Goal: Task Accomplishment & Management: Complete application form

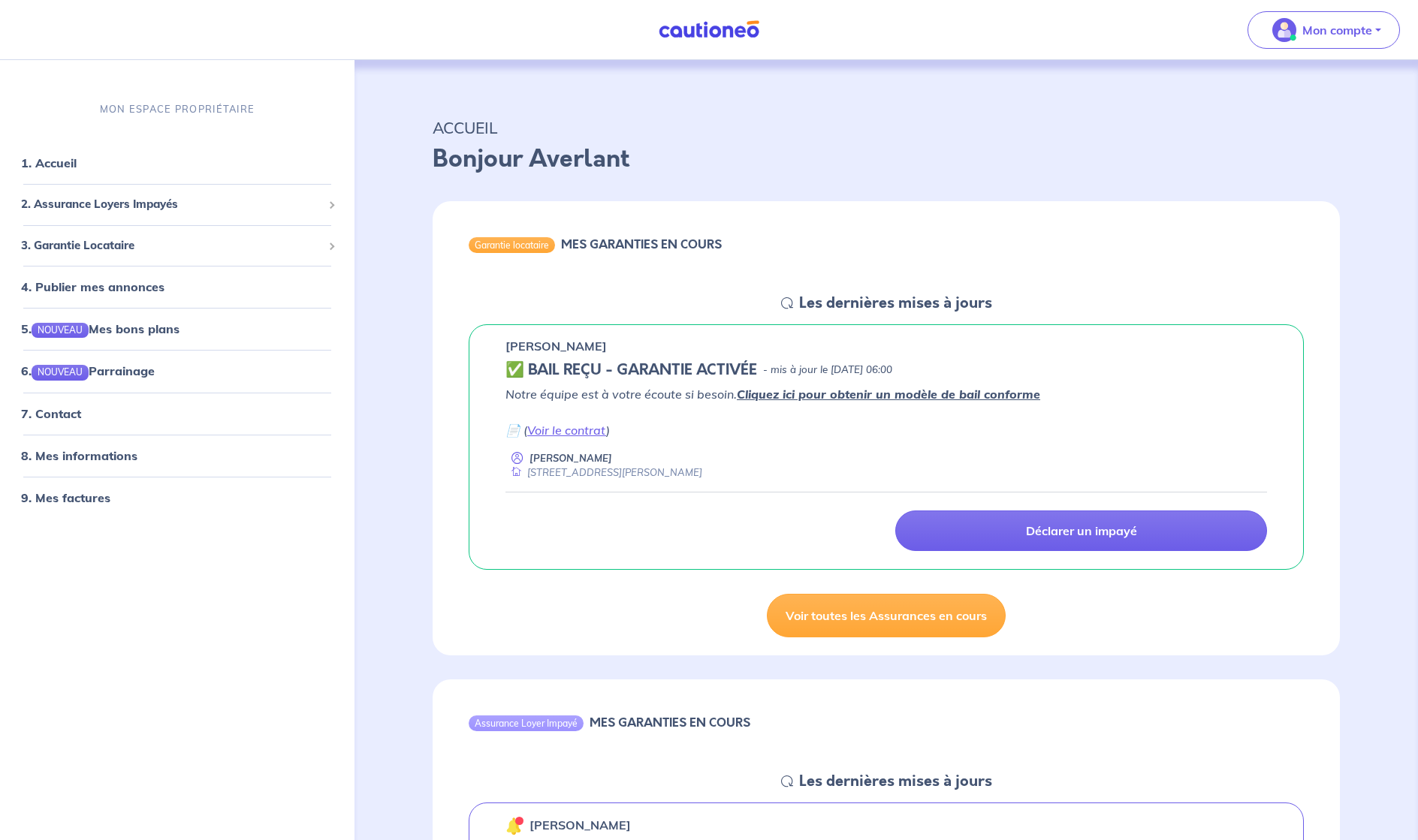
click at [839, 429] on p "Notre équipe est à votre écoute si besoin. Cliquez ici pour obtenir un modèle d…" at bounding box center [886, 412] width 762 height 54
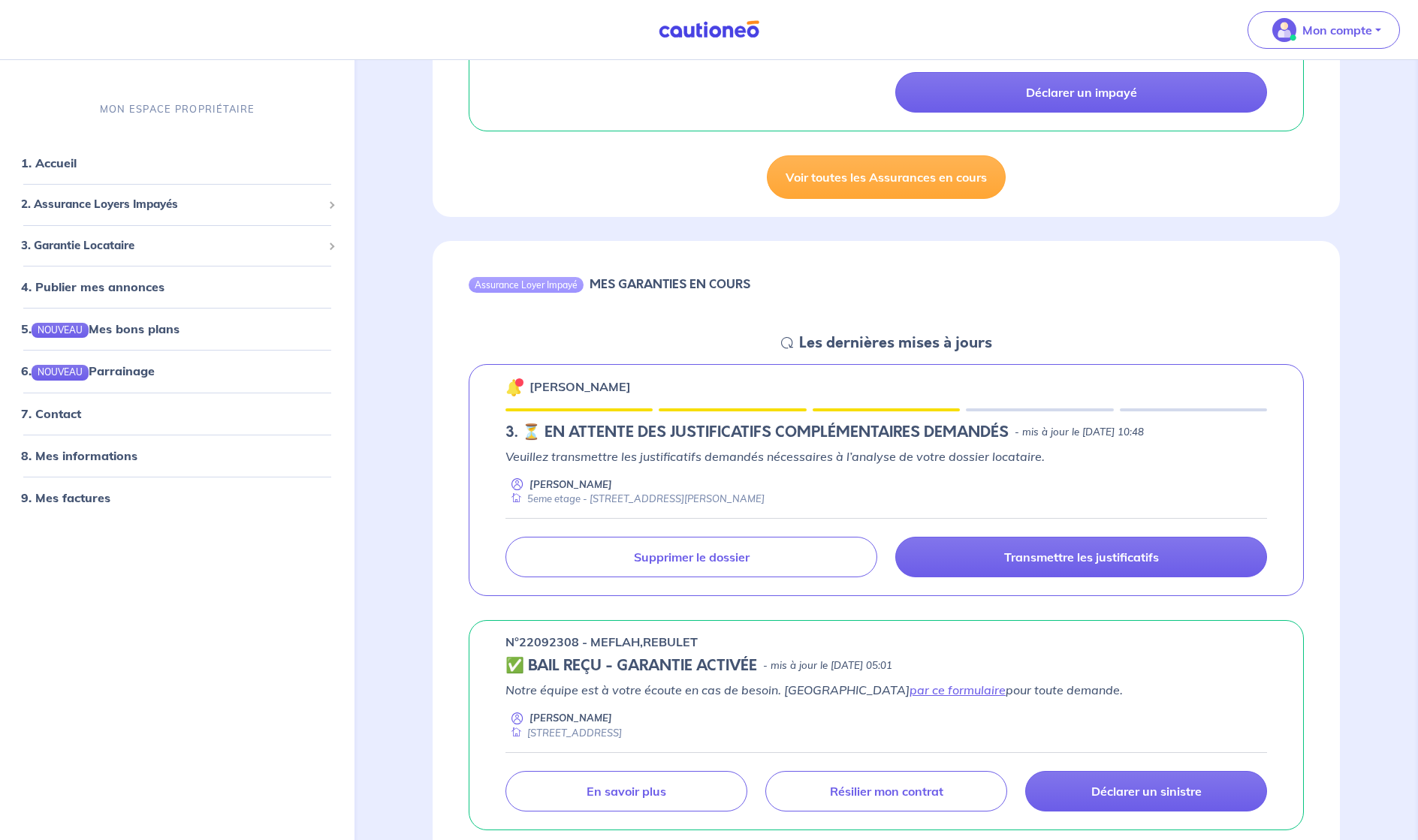
scroll to position [446, 0]
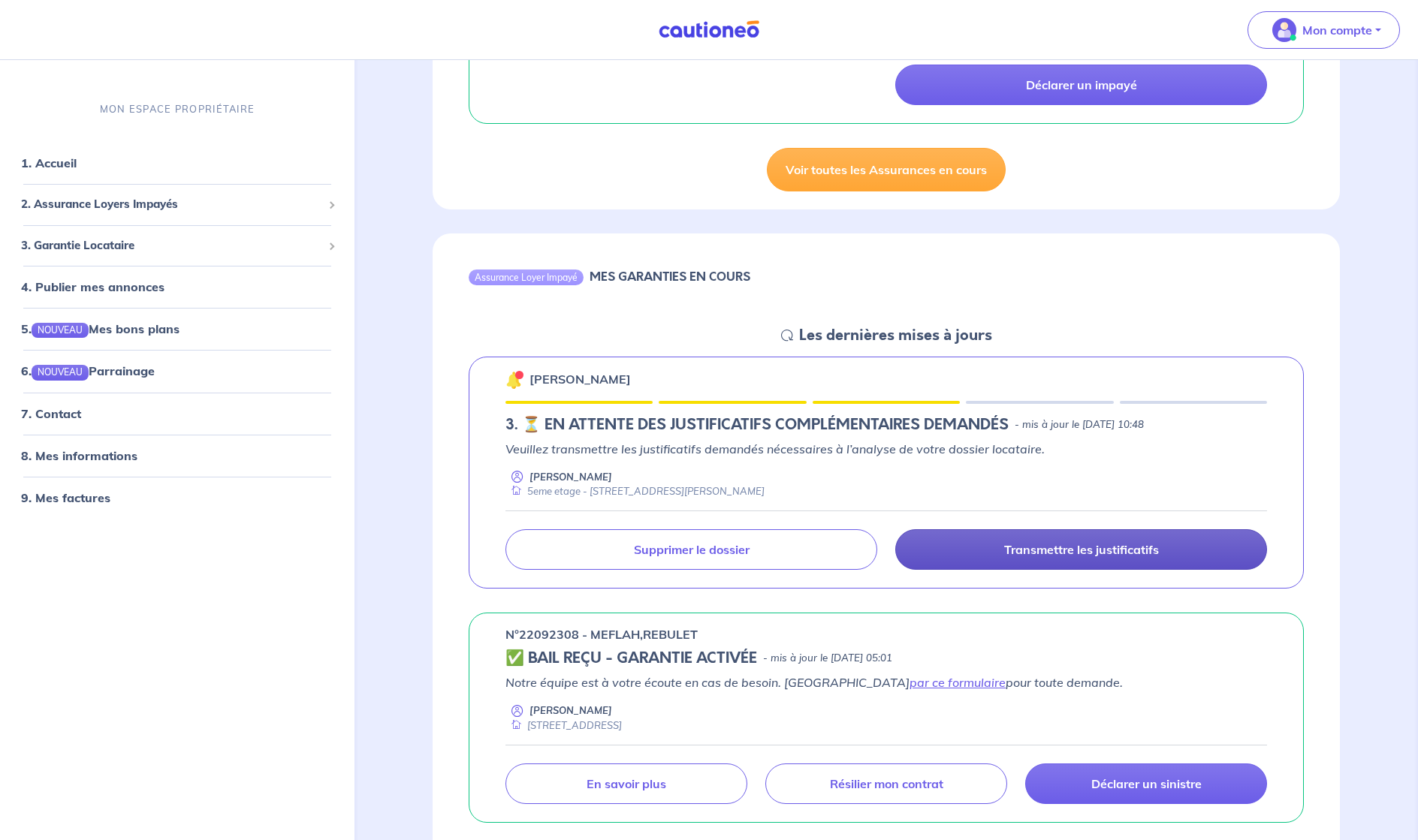
click at [1022, 552] on p "Transmettre les justificatifs" at bounding box center [1081, 550] width 155 height 15
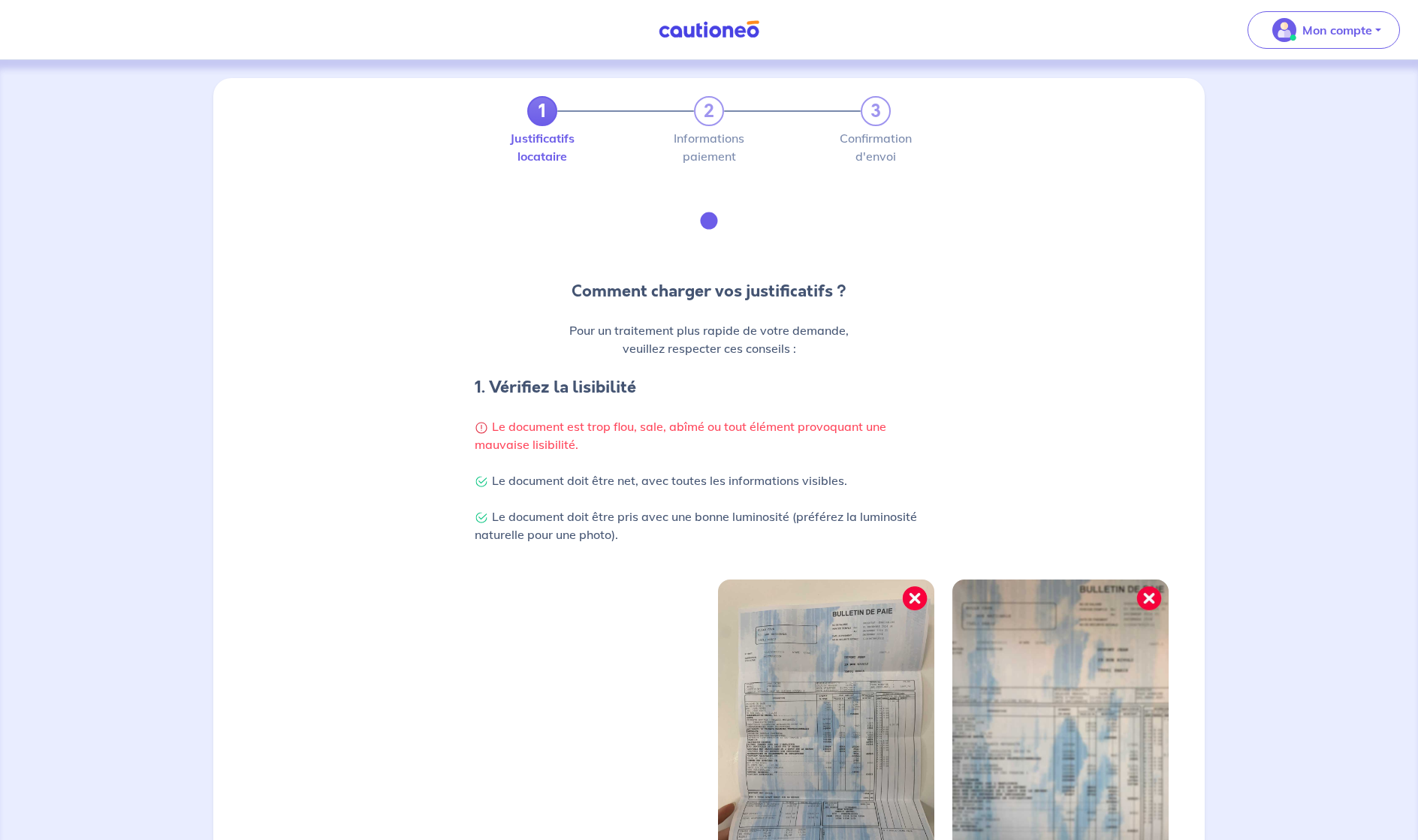
scroll to position [235, 0]
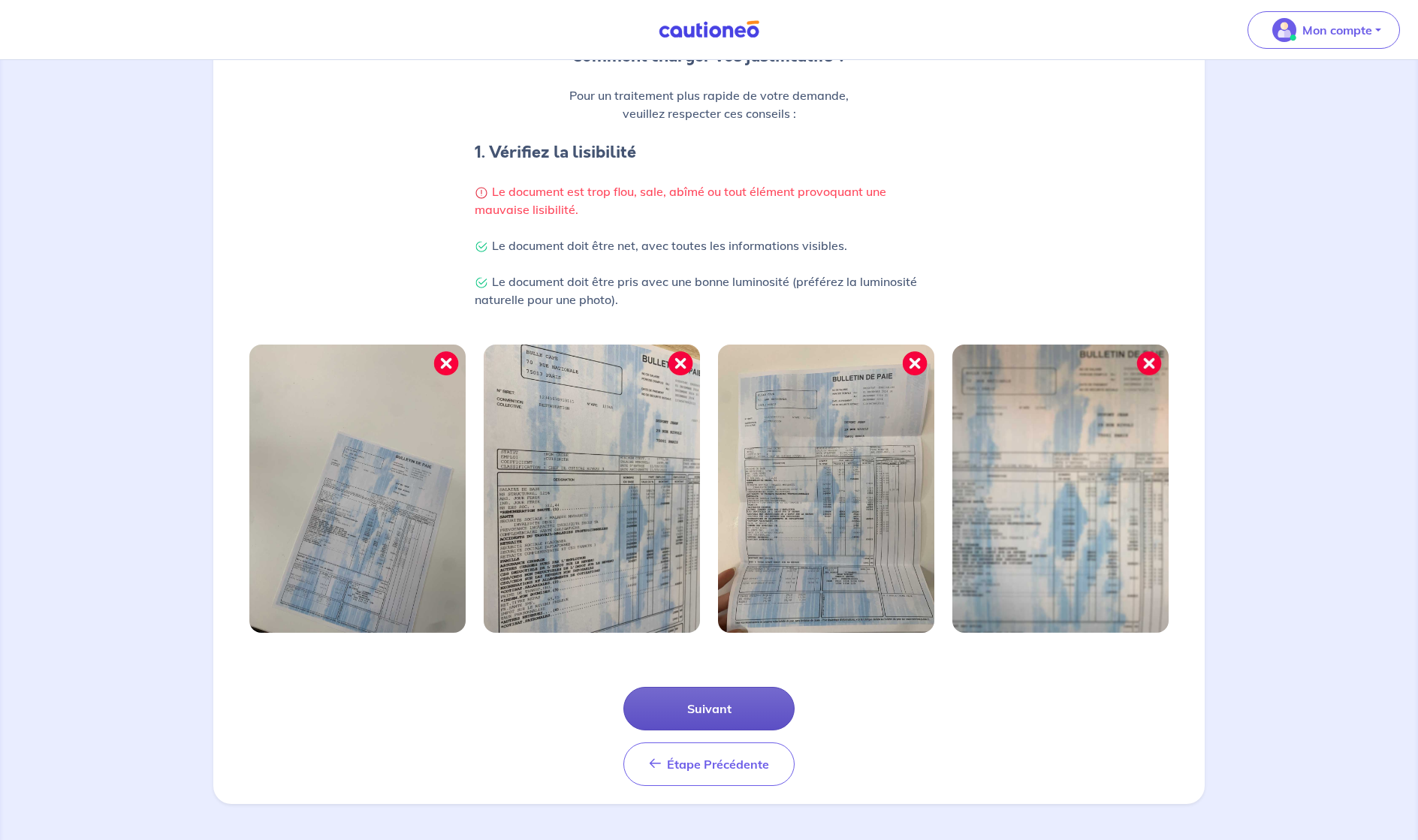
click at [722, 706] on button "Suivant" at bounding box center [709, 709] width 171 height 43
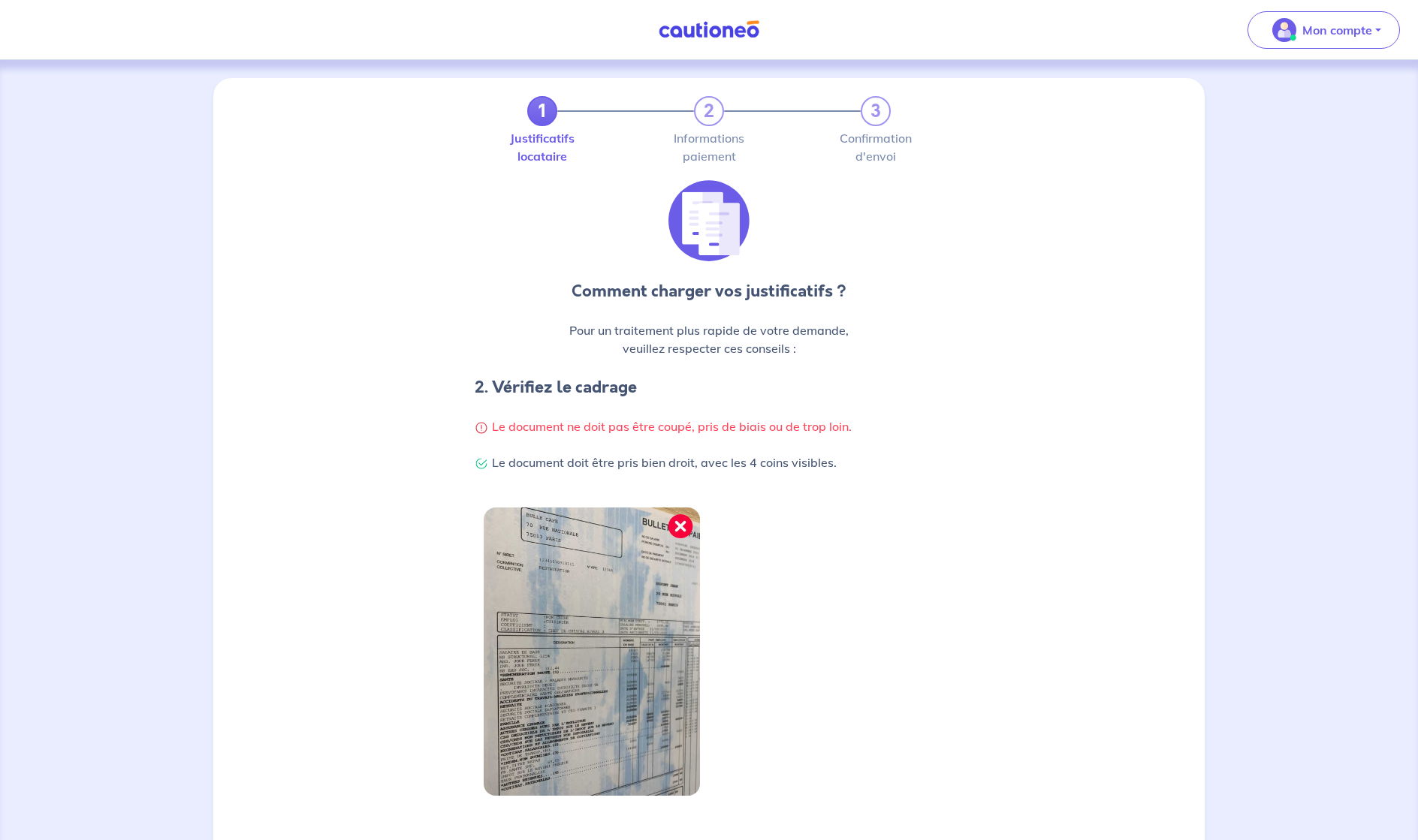
scroll to position [163, 0]
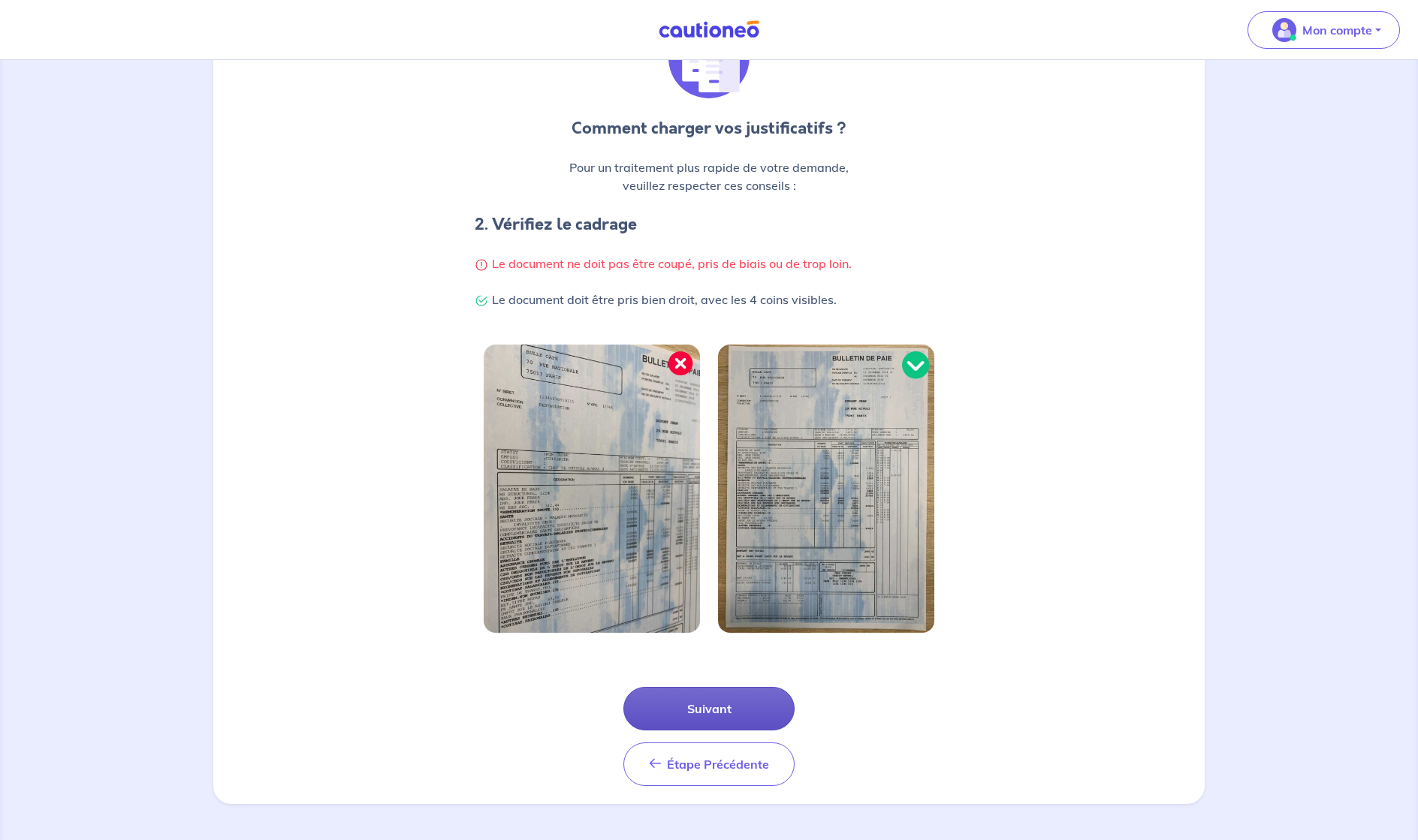
click at [737, 715] on button "Suivant" at bounding box center [709, 709] width 171 height 43
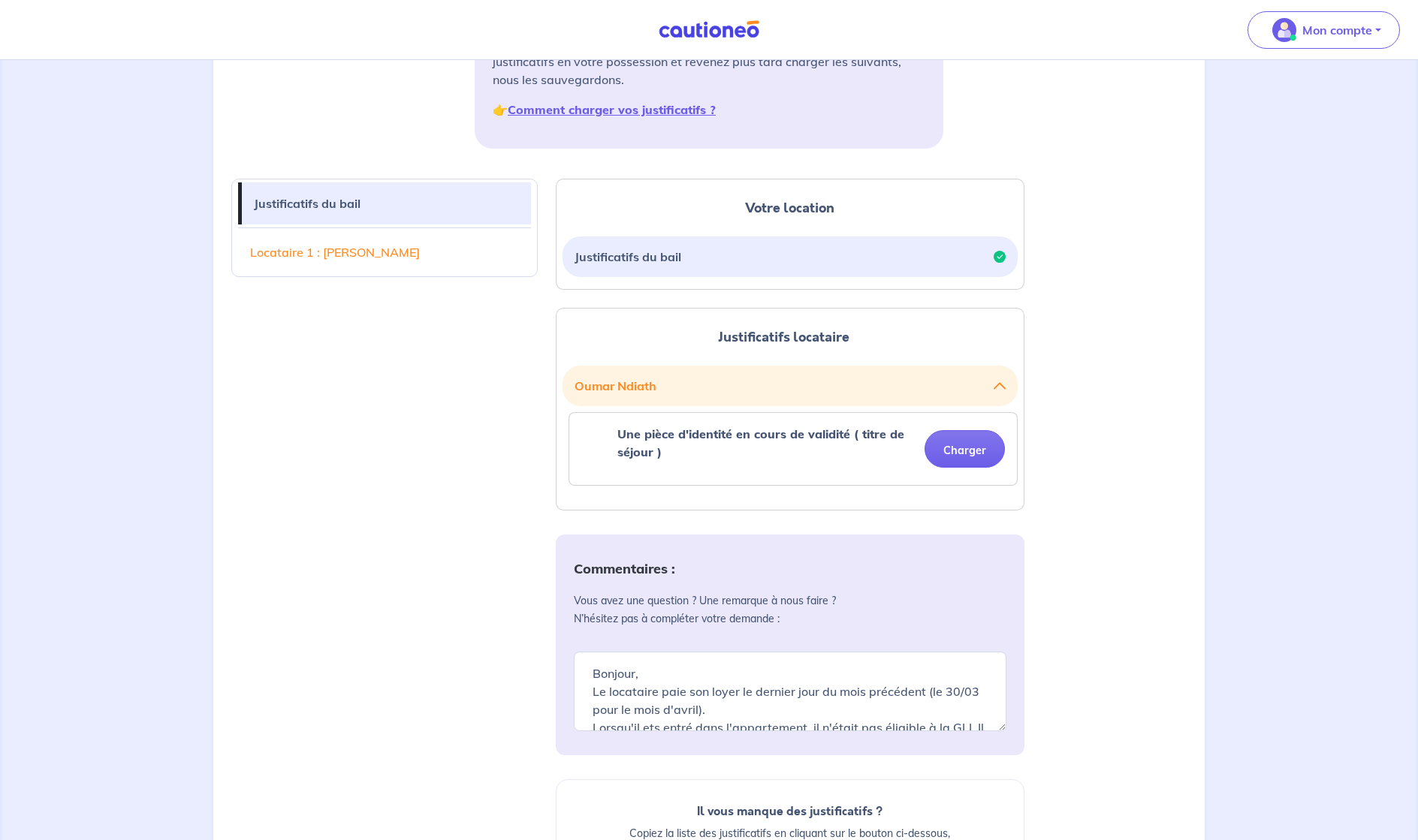
scroll to position [71, 0]
click at [972, 457] on button "Charger" at bounding box center [965, 449] width 80 height 38
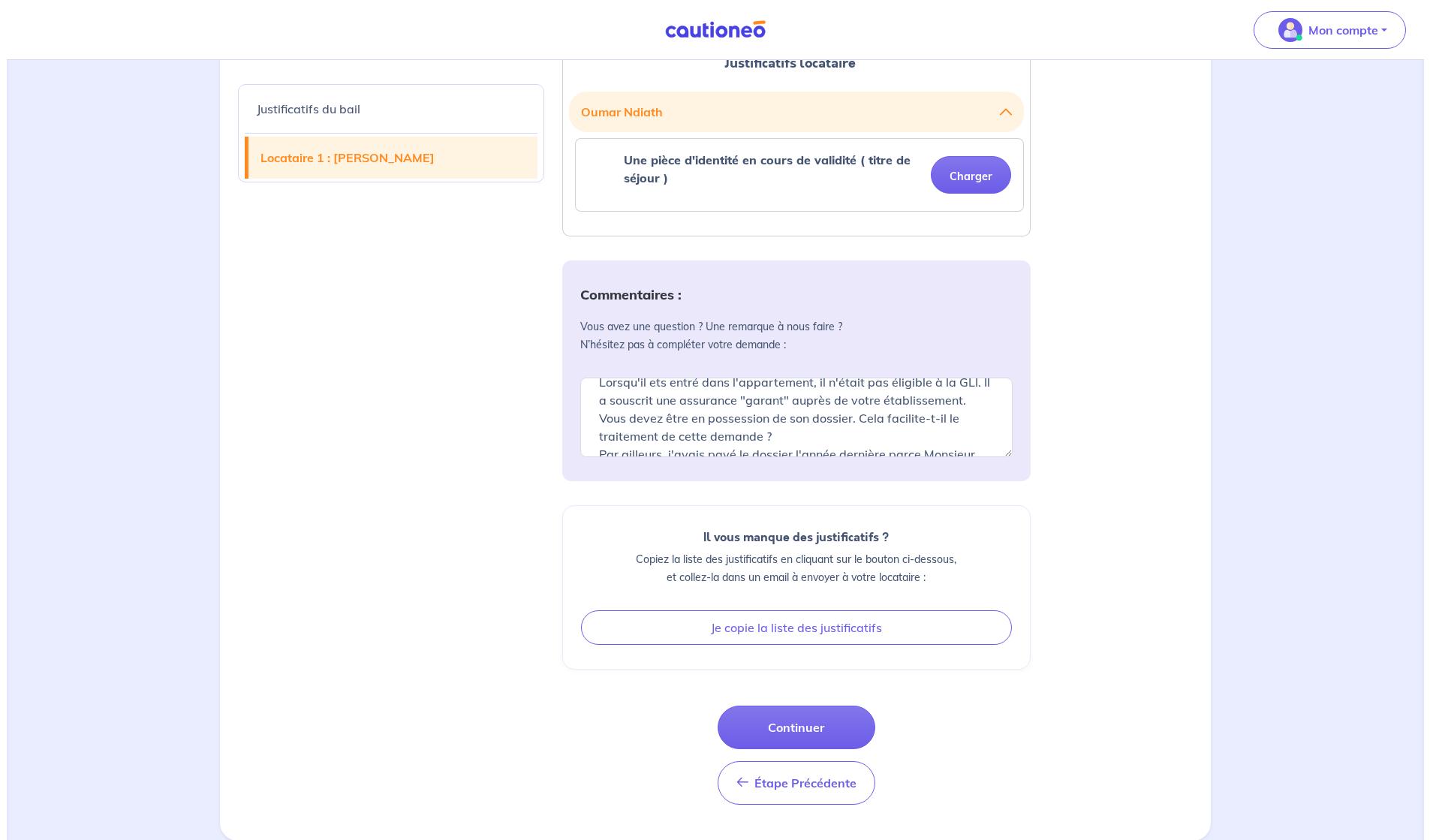
scroll to position [547, 0]
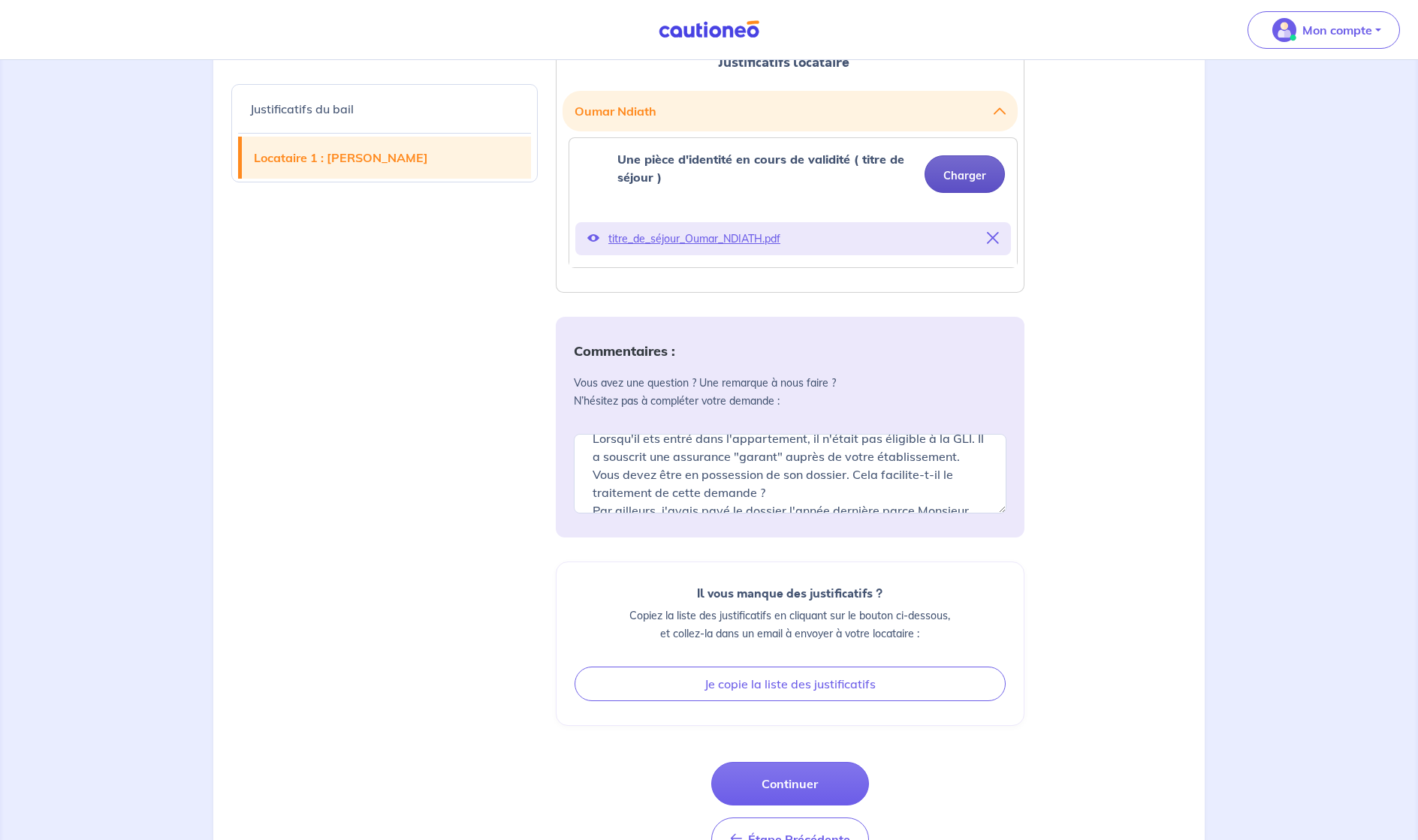
click at [971, 177] on button "Charger" at bounding box center [965, 174] width 80 height 38
click at [779, 797] on button "Continuer" at bounding box center [790, 784] width 158 height 43
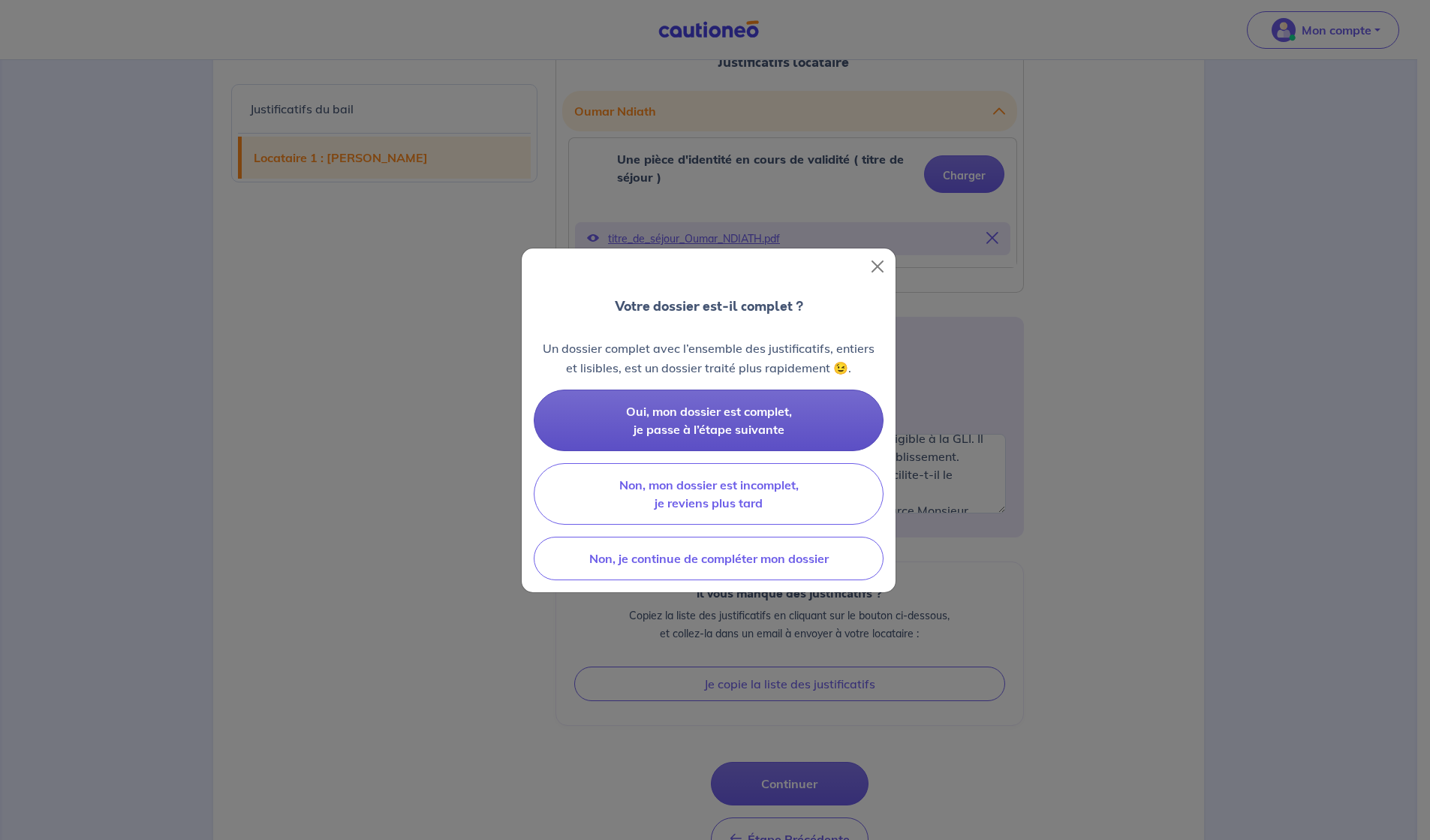
click at [751, 420] on button "Oui, mon dossier est complet, je passe à l’étape suivante" at bounding box center [709, 420] width 350 height 62
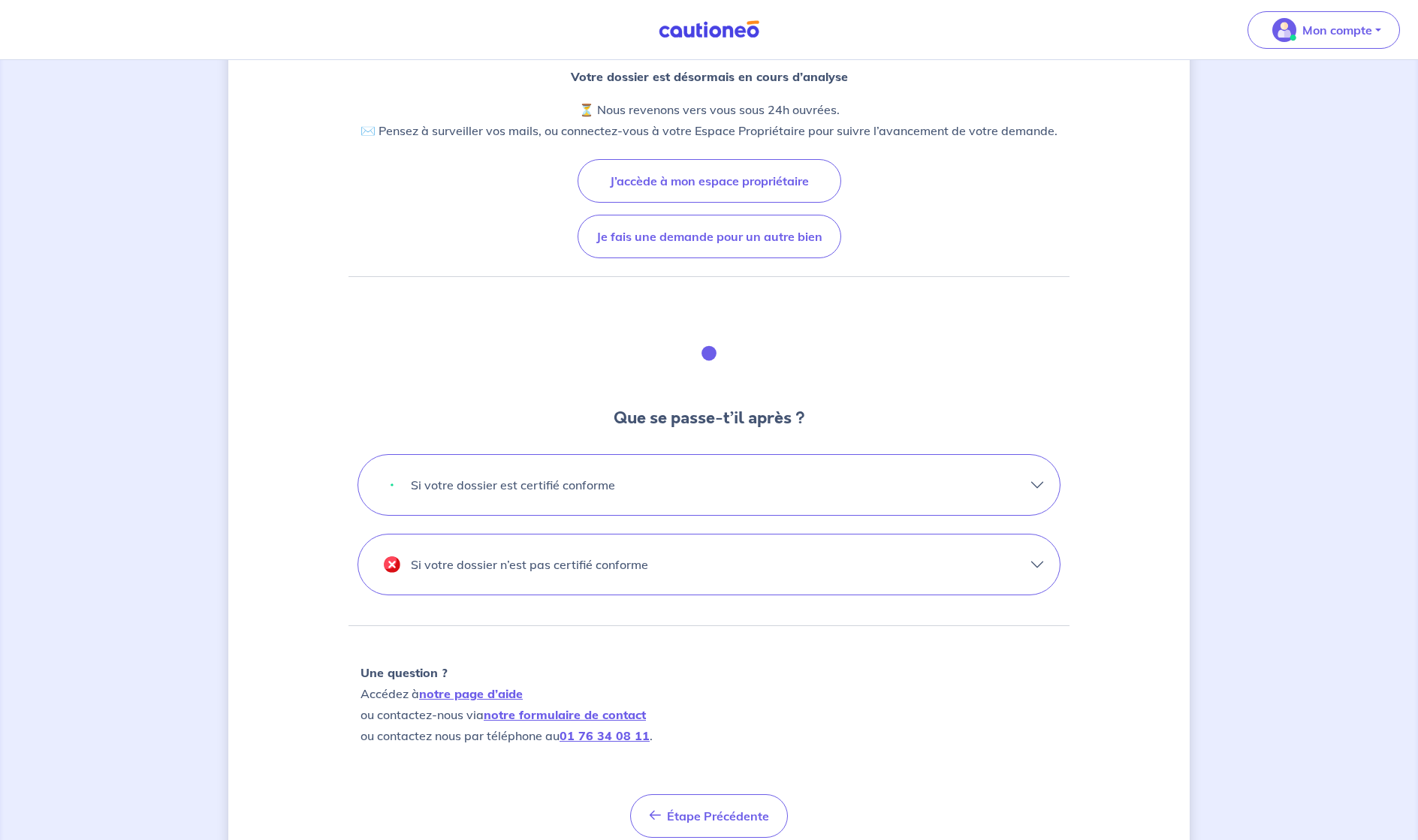
scroll to position [227, 0]
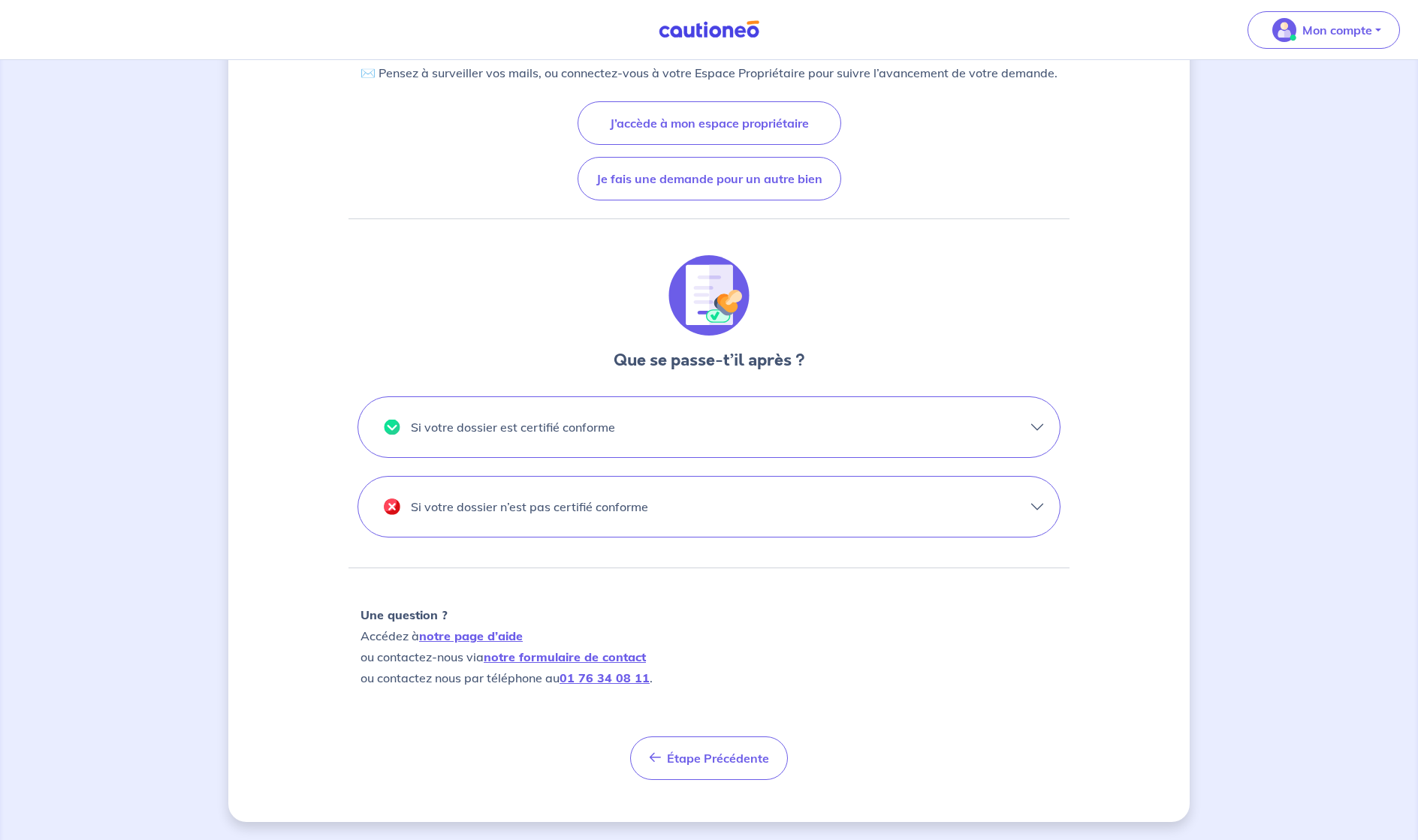
click at [980, 440] on button "Si votre dossier est certifié conforme" at bounding box center [709, 427] width 701 height 60
